Goal: Information Seeking & Learning: Learn about a topic

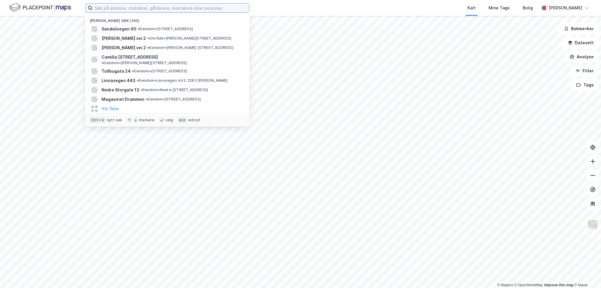
click at [117, 8] on input at bounding box center [170, 8] width 157 height 9
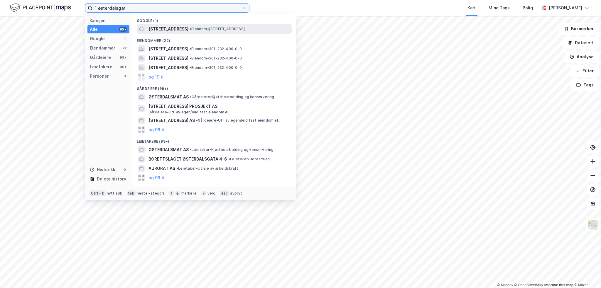
type input "1 østerdalsgat"
click at [190, 29] on span "•" at bounding box center [191, 29] width 2 height 4
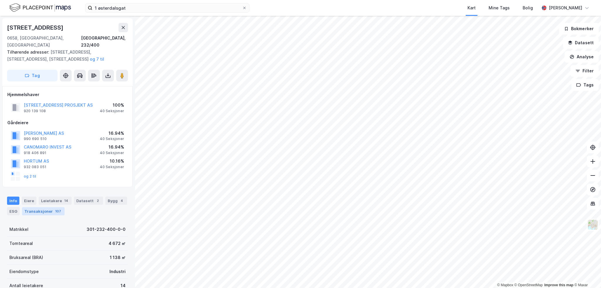
click at [52, 207] on div "Transaksjoner 107" at bounding box center [43, 211] width 43 height 8
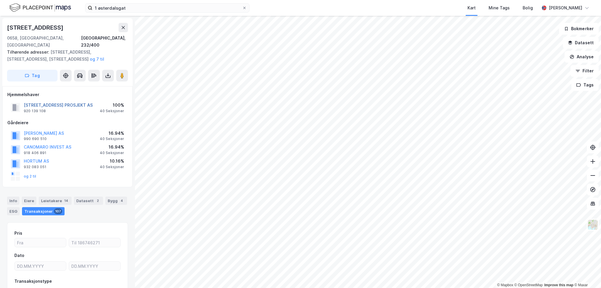
click at [0, 0] on button "[STREET_ADDRESS] PROSJEKT AS" at bounding box center [0, 0] width 0 height 0
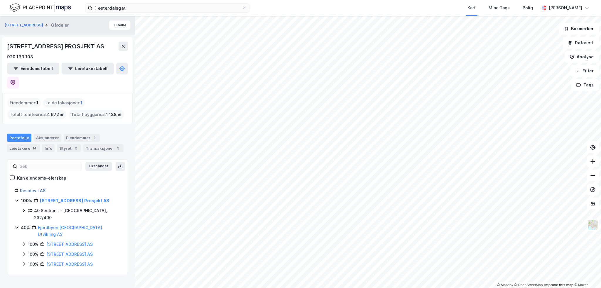
click at [31, 188] on link "Residev I AS" at bounding box center [33, 190] width 26 height 5
